Goal: Information Seeking & Learning: Learn about a topic

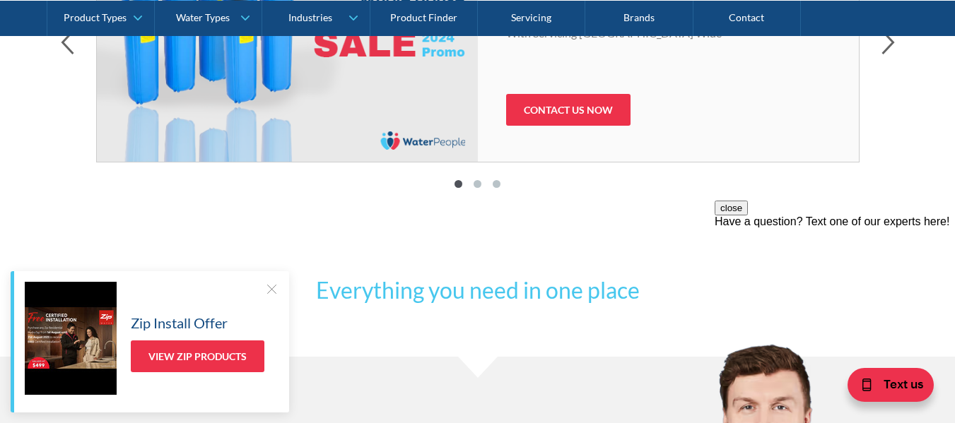
scroll to position [919, 0]
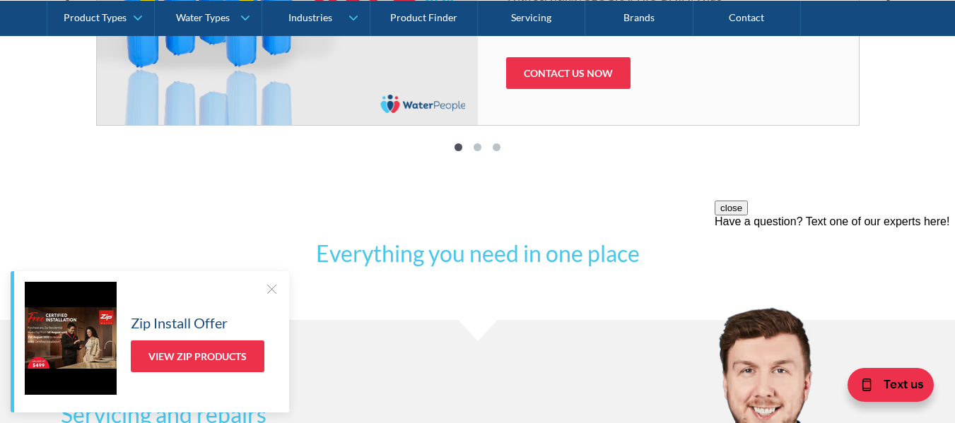
click at [269, 288] on div at bounding box center [271, 289] width 14 height 14
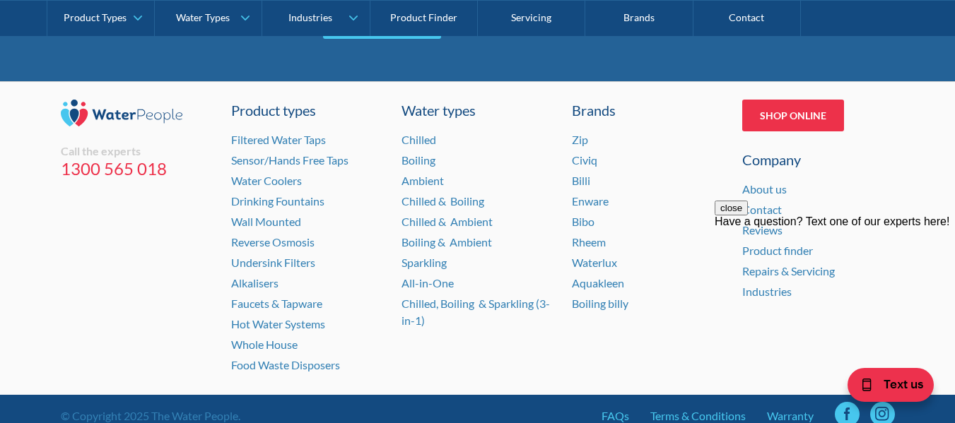
scroll to position [3038, 0]
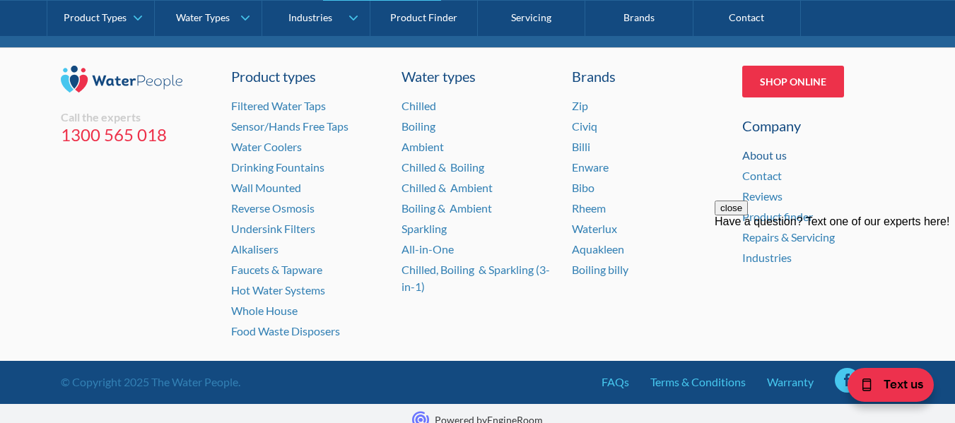
click at [781, 152] on link "About us" at bounding box center [764, 154] width 45 height 13
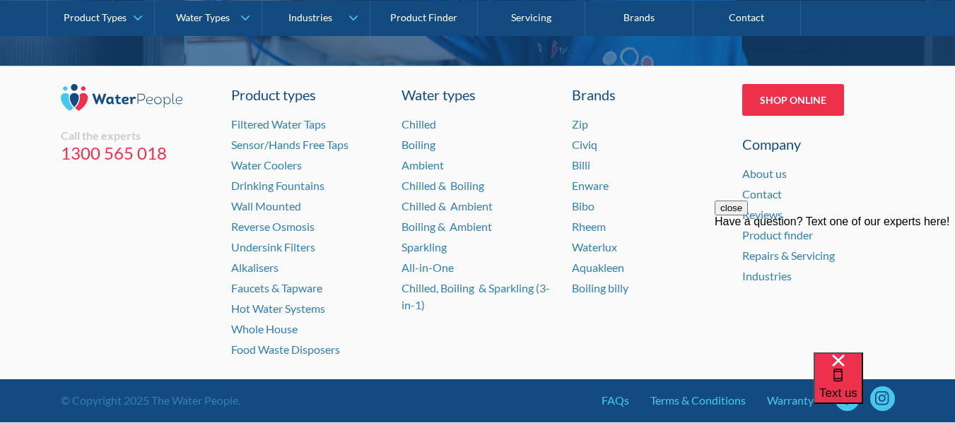
scroll to position [3068, 0]
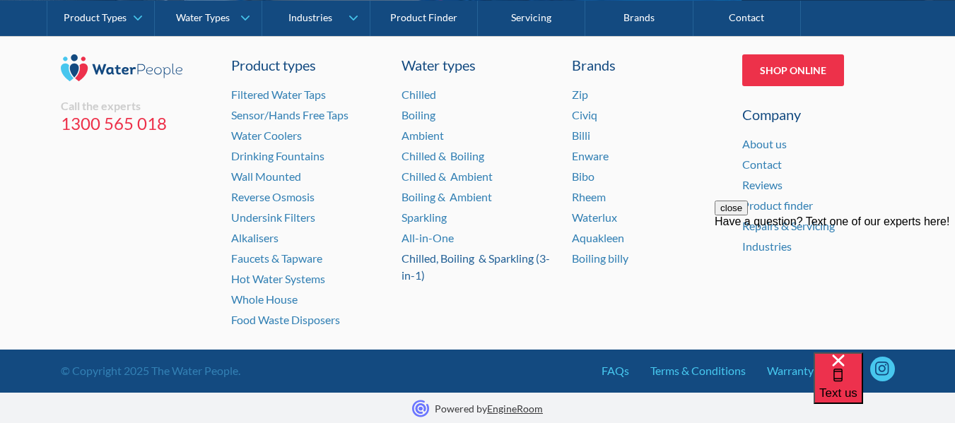
click at [439, 259] on link "Chilled, Boiling & Sparkling (3-in-1)" at bounding box center [475, 267] width 148 height 30
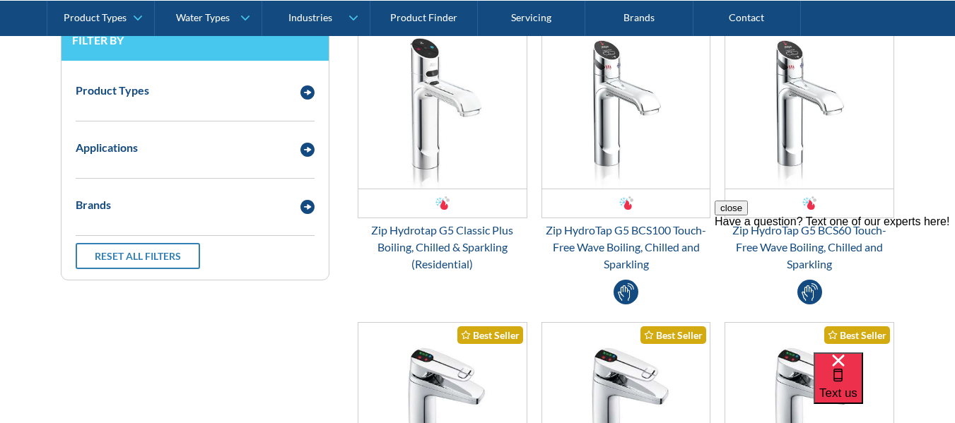
scroll to position [353, 0]
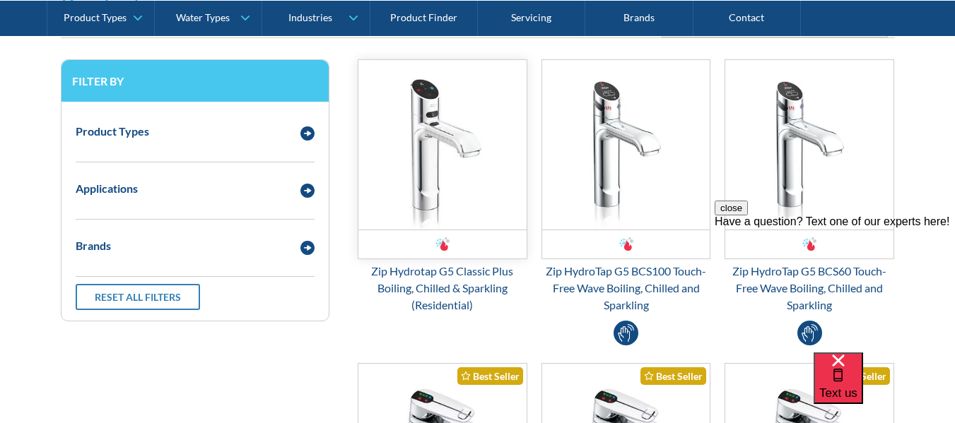
click at [423, 143] on img "Email Form 3" at bounding box center [442, 145] width 168 height 170
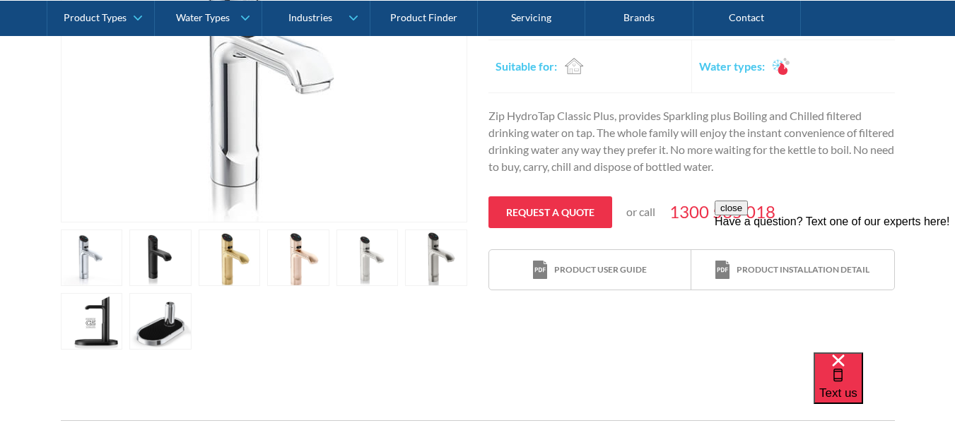
scroll to position [424, 0]
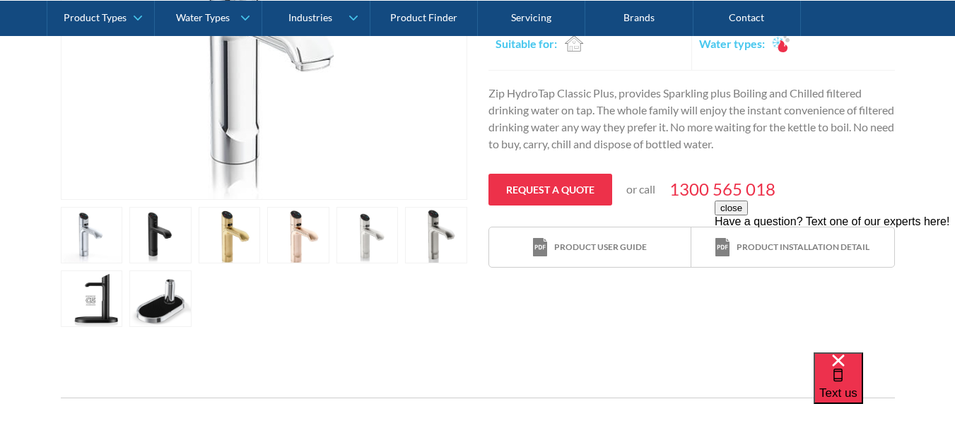
click at [123, 236] on link "open lightbox" at bounding box center [92, 235] width 62 height 57
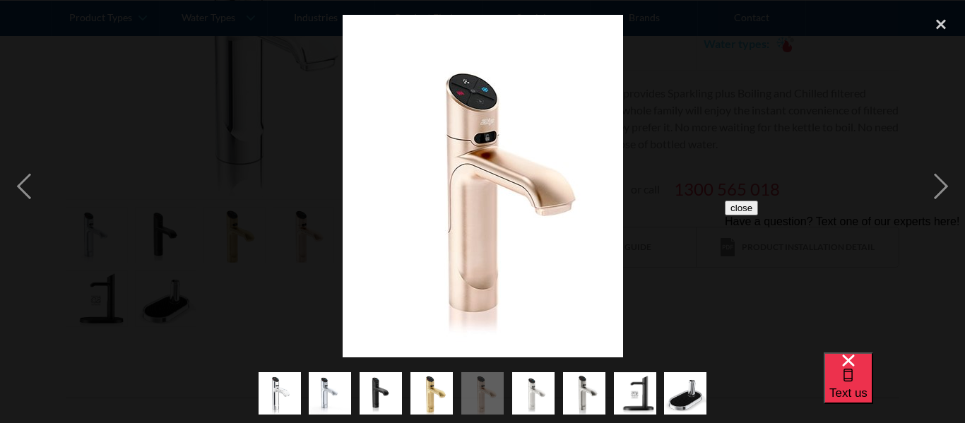
click at [249, 243] on div at bounding box center [482, 185] width 965 height 355
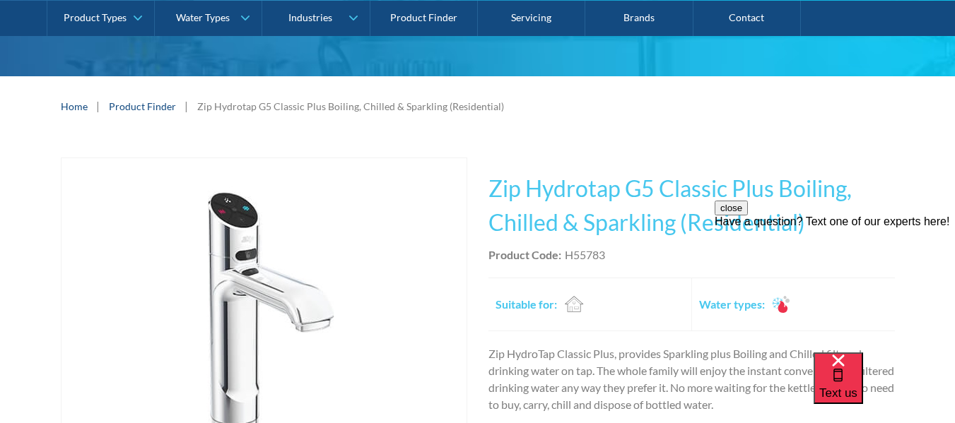
scroll to position [0, 0]
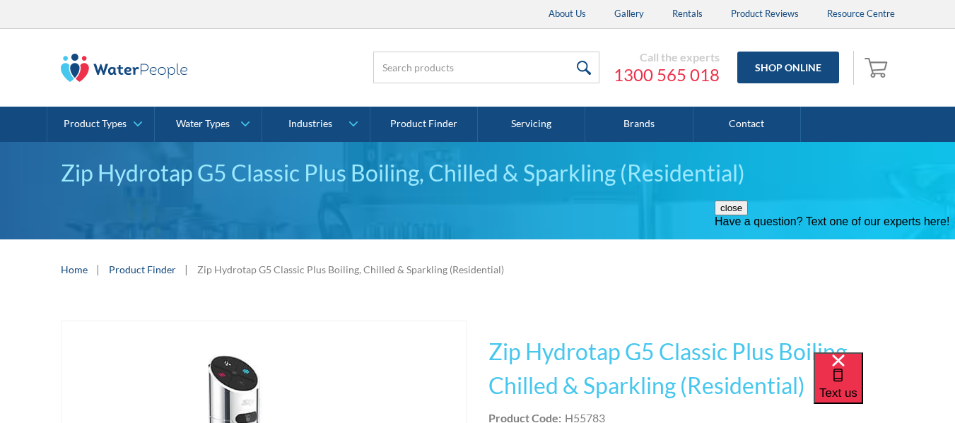
click at [748, 216] on button "close" at bounding box center [730, 208] width 33 height 15
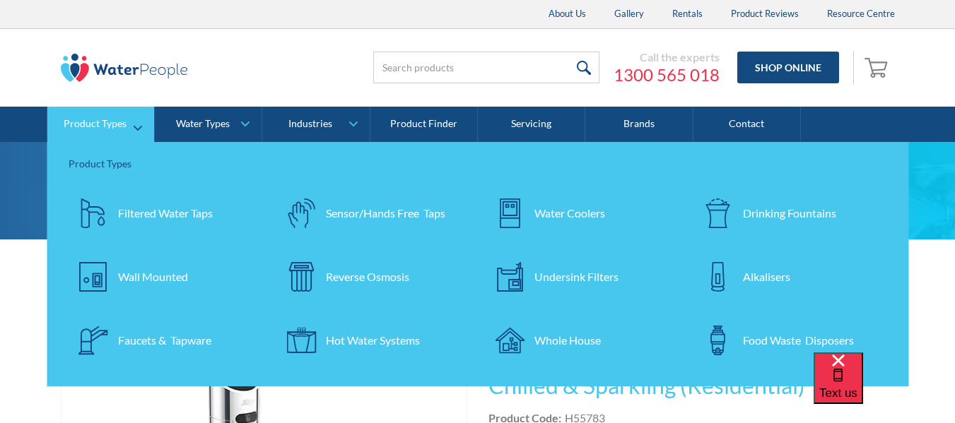
click at [401, 278] on div "Reverse Osmosis" at bounding box center [367, 276] width 83 height 17
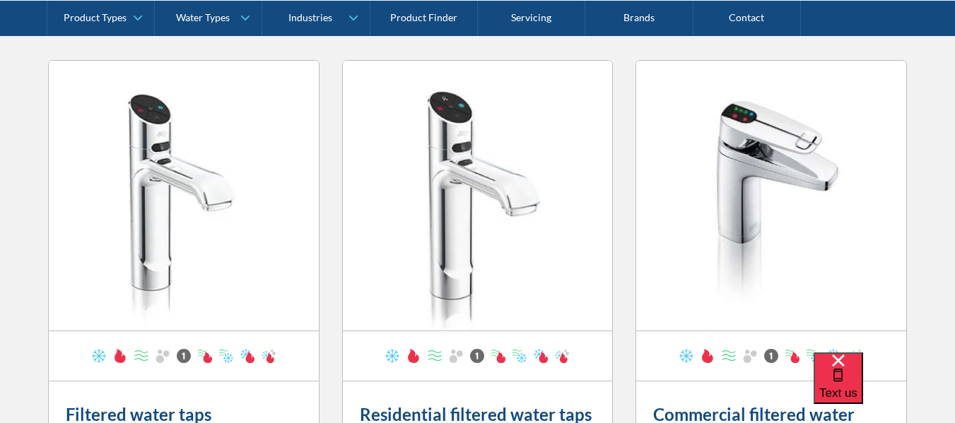
scroll to position [4734, 0]
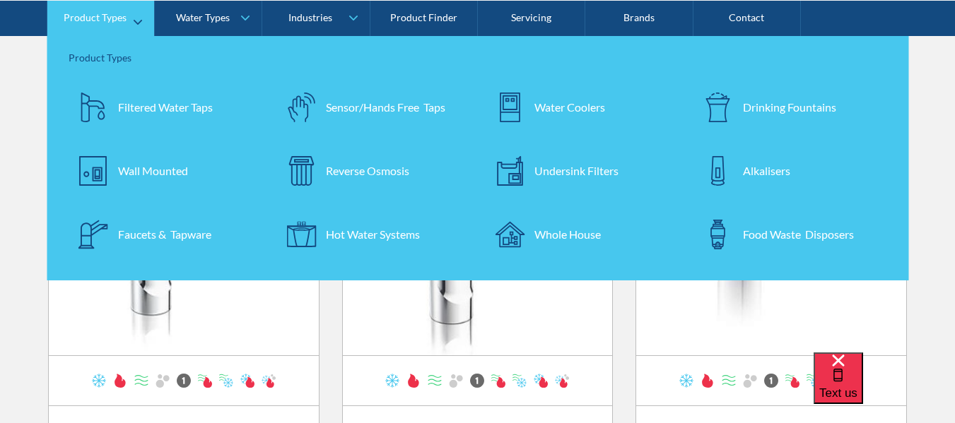
click at [156, 108] on div "Filtered Water Taps" at bounding box center [165, 106] width 95 height 17
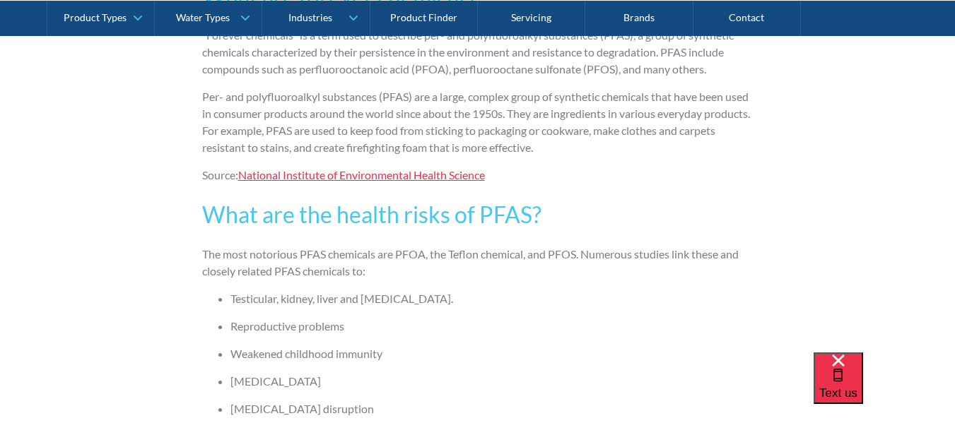
scroll to position [1201, 0]
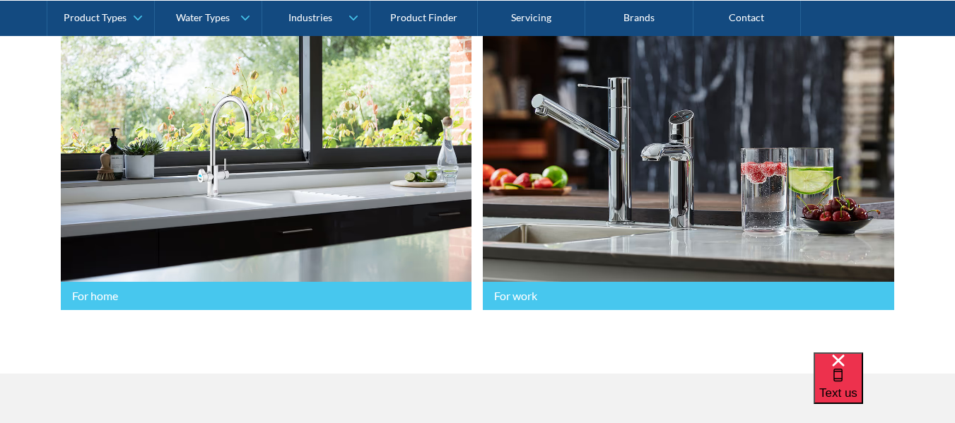
scroll to position [424, 0]
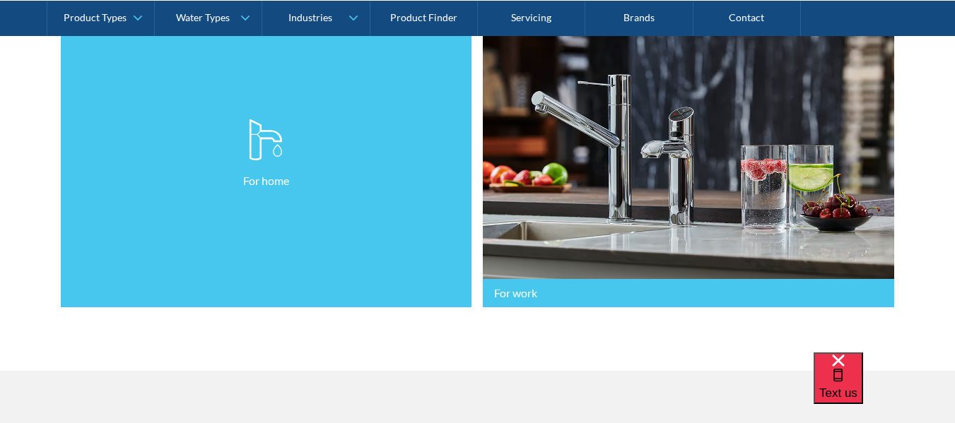
click at [158, 203] on link "For home" at bounding box center [266, 154] width 411 height 307
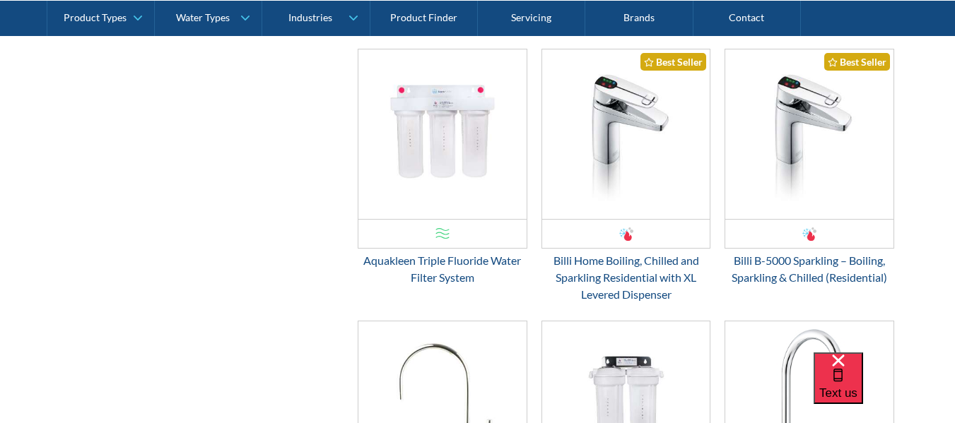
scroll to position [1342, 0]
